Goal: Task Accomplishment & Management: Complete application form

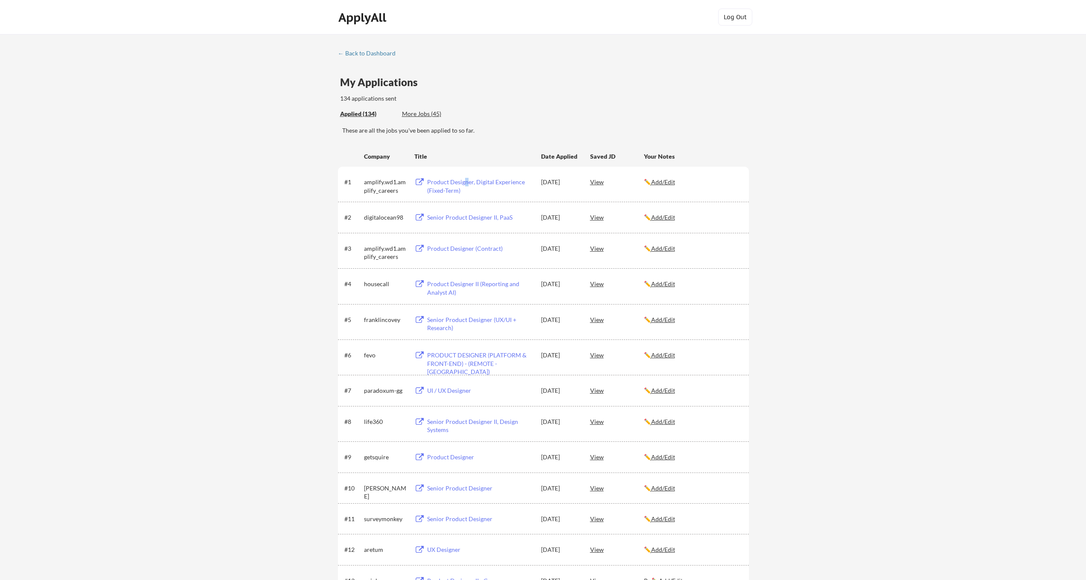
click at [466, 182] on div "Product Designer, Digital Experience (Fixed-Term)" at bounding box center [480, 186] width 106 height 17
click at [471, 183] on div "Product Designer, Digital Experience (Fixed-Term)" at bounding box center [480, 186] width 106 height 17
click at [449, 285] on div "Product Designer II (Reporting and Analyst AI)" at bounding box center [480, 288] width 106 height 17
click at [462, 356] on div "PRODUCT DESIGNER (PLATFORM & FRONT-END) - (REMOTE -[GEOGRAPHIC_DATA])" at bounding box center [480, 363] width 106 height 25
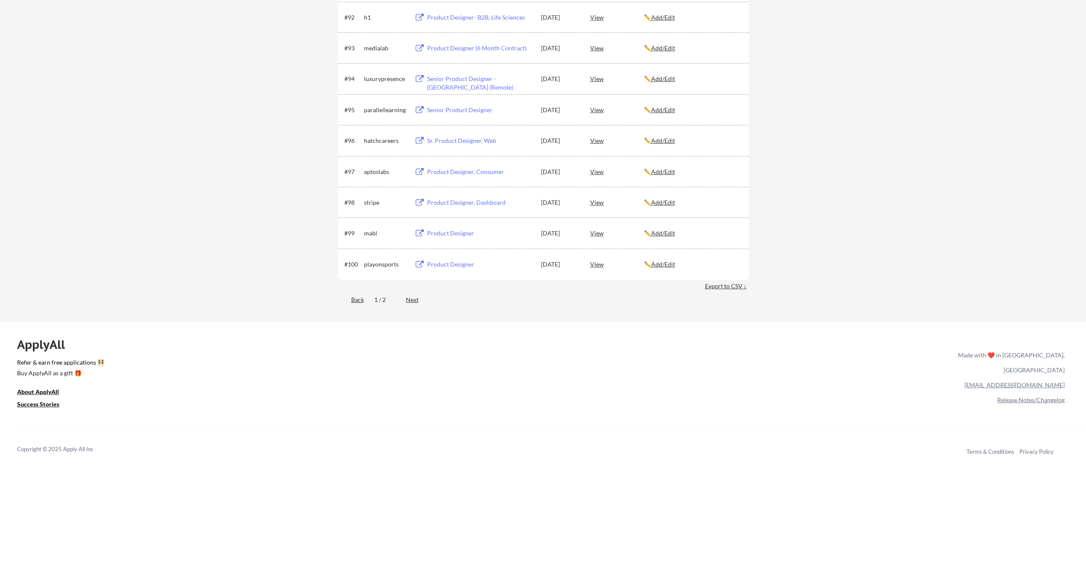
scroll to position [3052, 0]
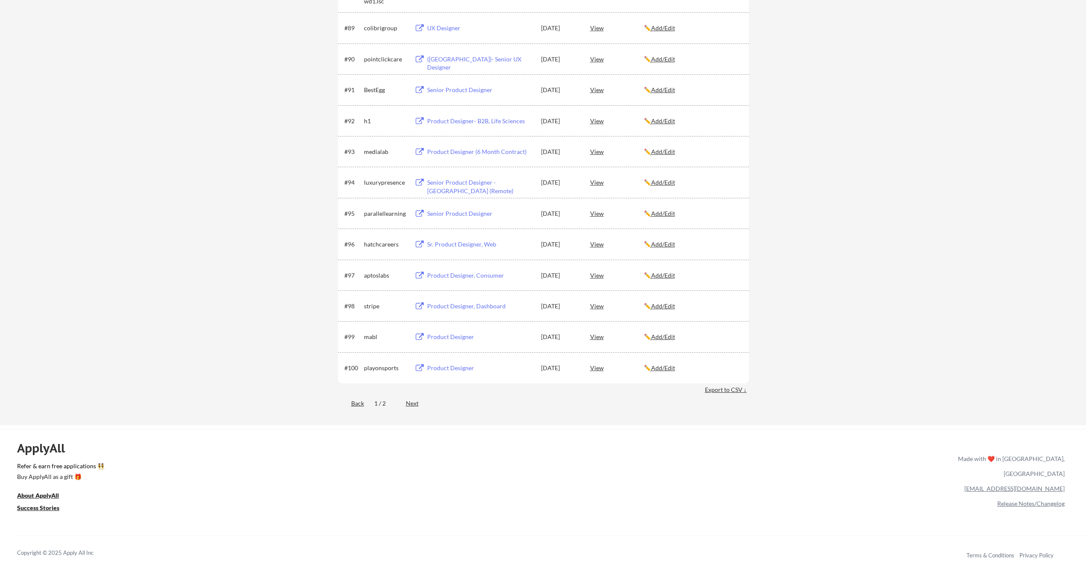
click at [382, 404] on div "Next" at bounding box center [417, 403] width 23 height 9
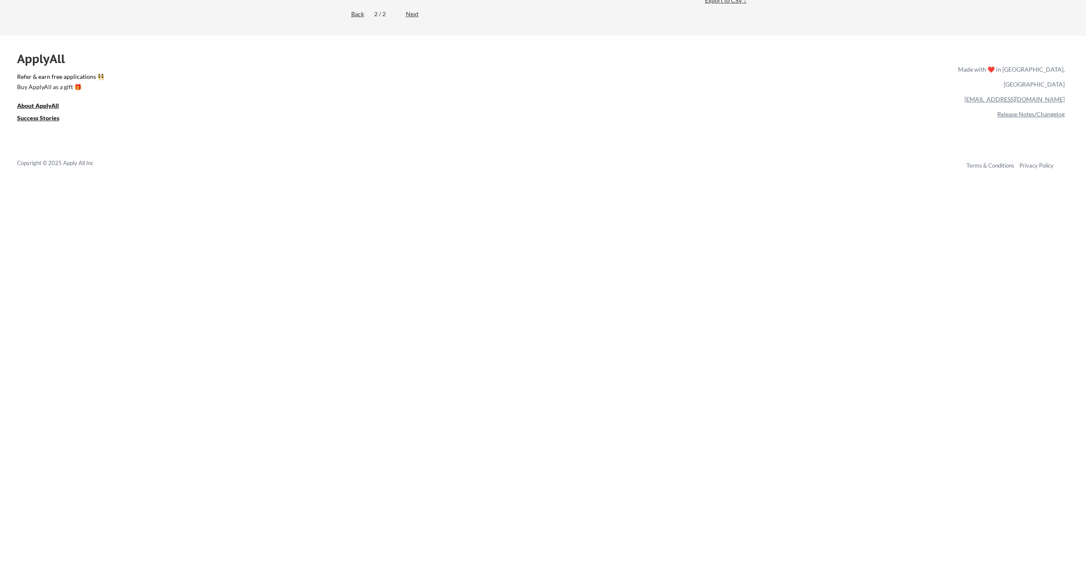
scroll to position [1232, 0]
click at [358, 20] on div "Back" at bounding box center [351, 19] width 26 height 9
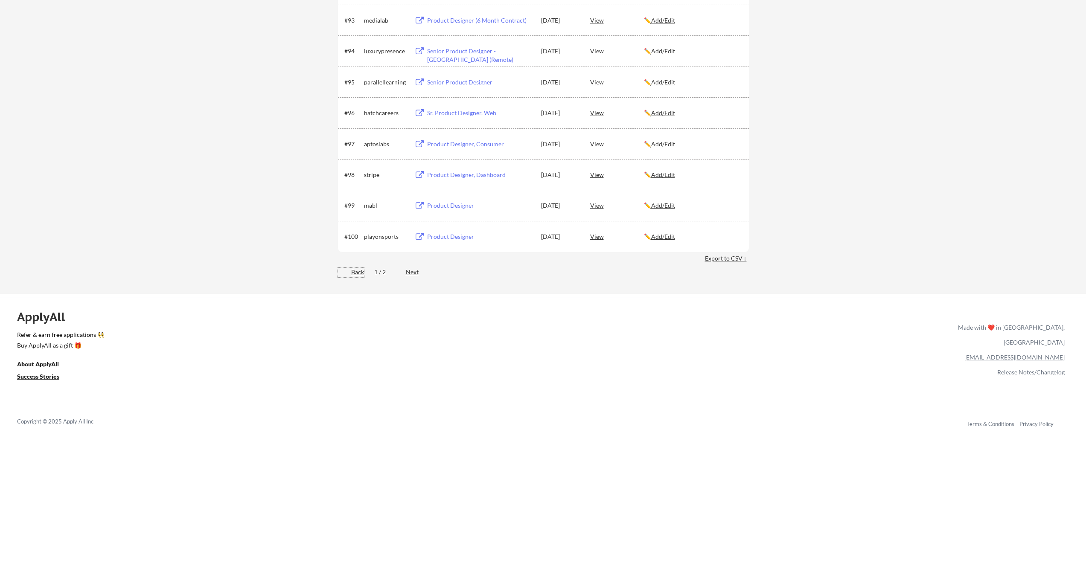
scroll to position [3311, 0]
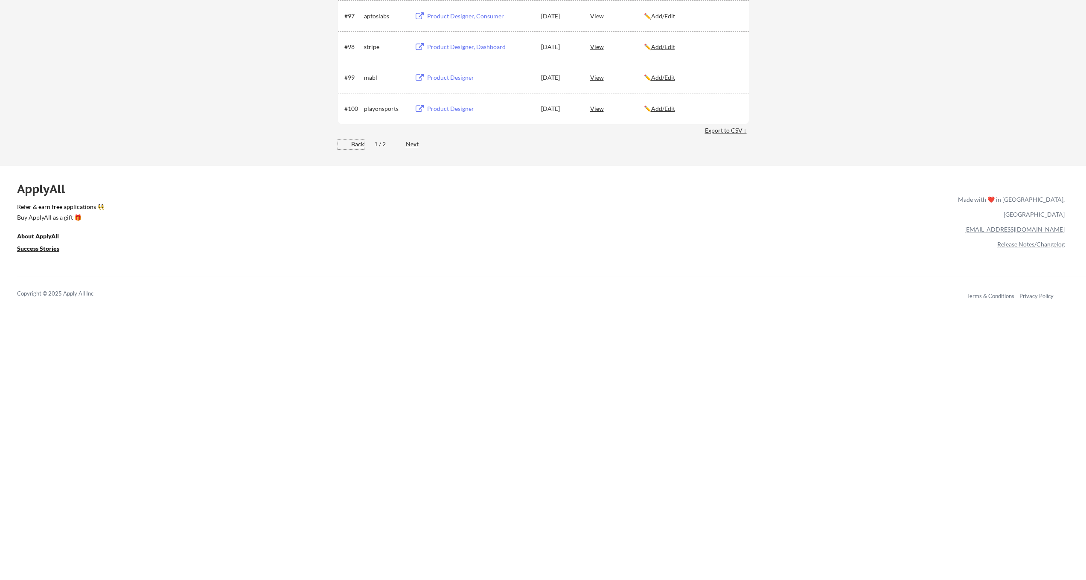
click at [382, 145] on div "Next" at bounding box center [417, 144] width 23 height 9
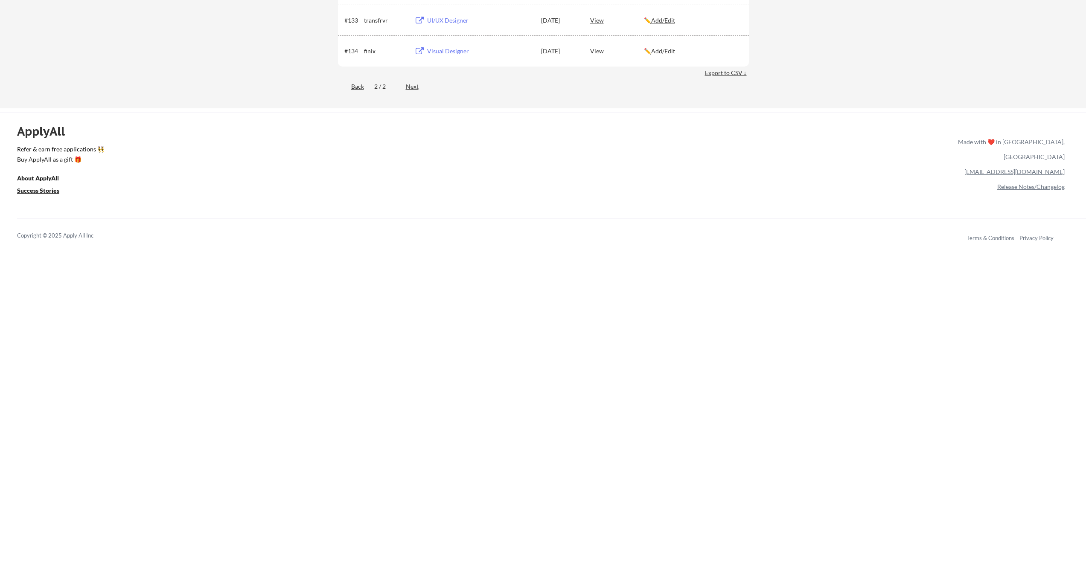
scroll to position [789, 0]
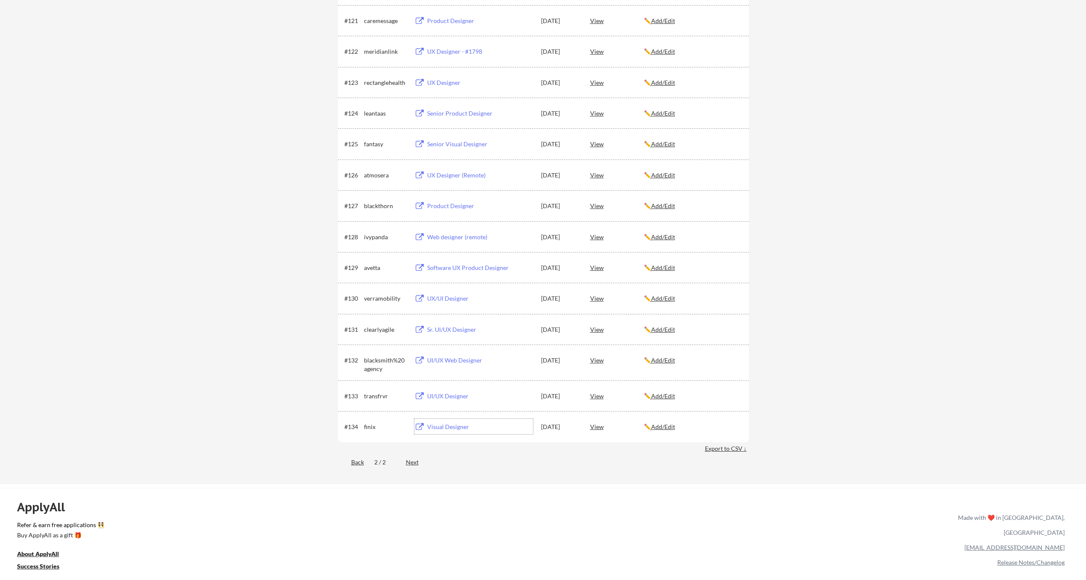
click at [382, 416] on div "Visual Designer" at bounding box center [480, 427] width 106 height 9
click at [382, 396] on div "UI/UX Designer" at bounding box center [480, 396] width 106 height 9
click at [382, 358] on div "UI/UX Web Designer" at bounding box center [480, 360] width 106 height 9
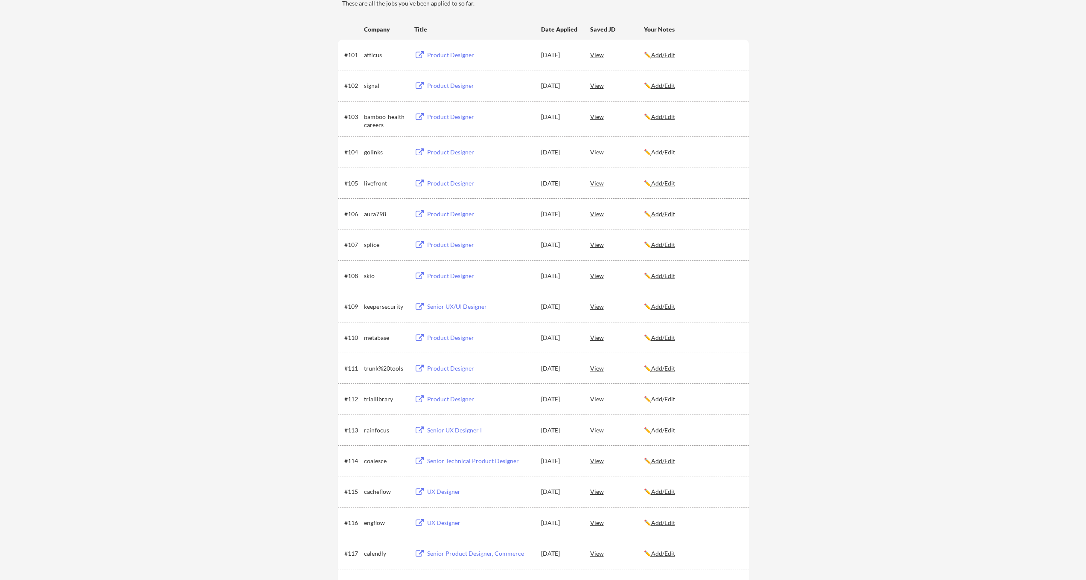
scroll to position [109, 0]
